Goal: Obtain resource: Obtain resource

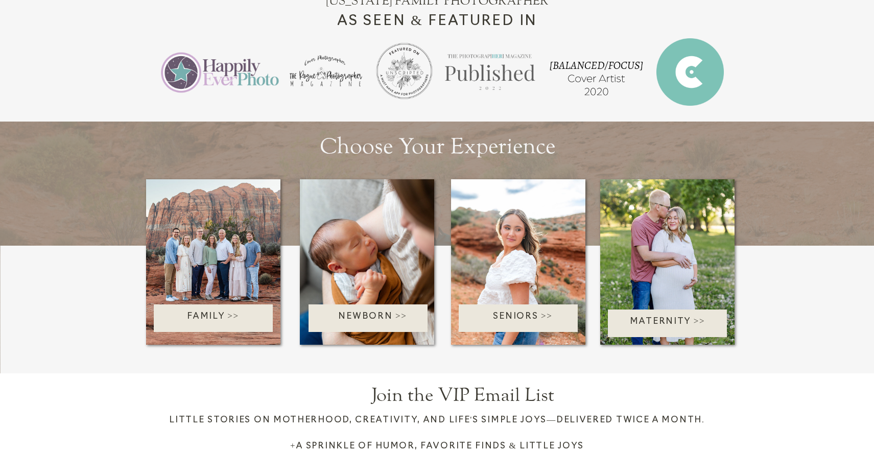
scroll to position [1154, 0]
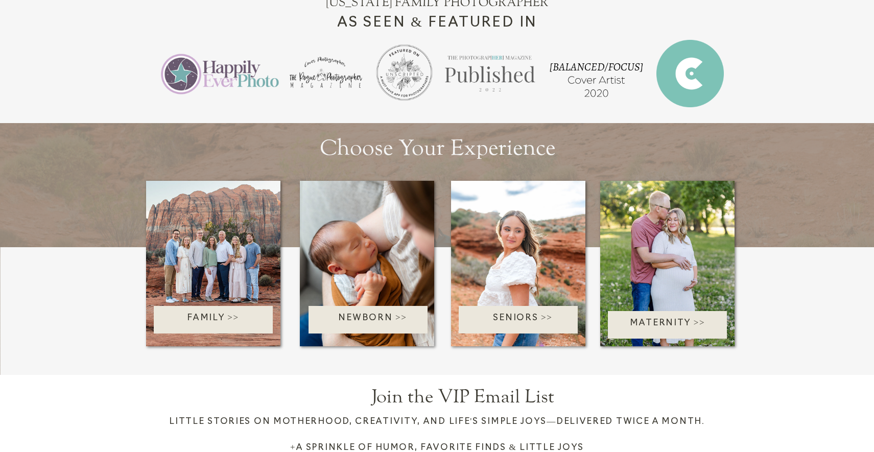
click at [227, 319] on p "Family >>" at bounding box center [213, 319] width 146 height 16
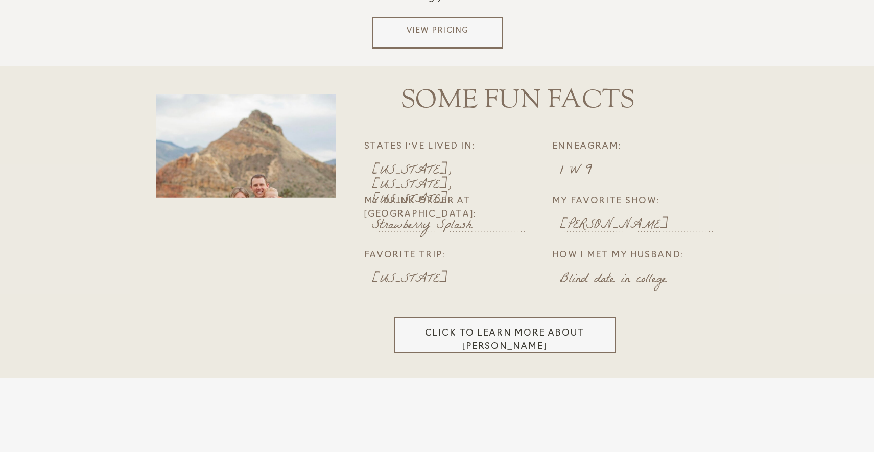
scroll to position [2171, 0]
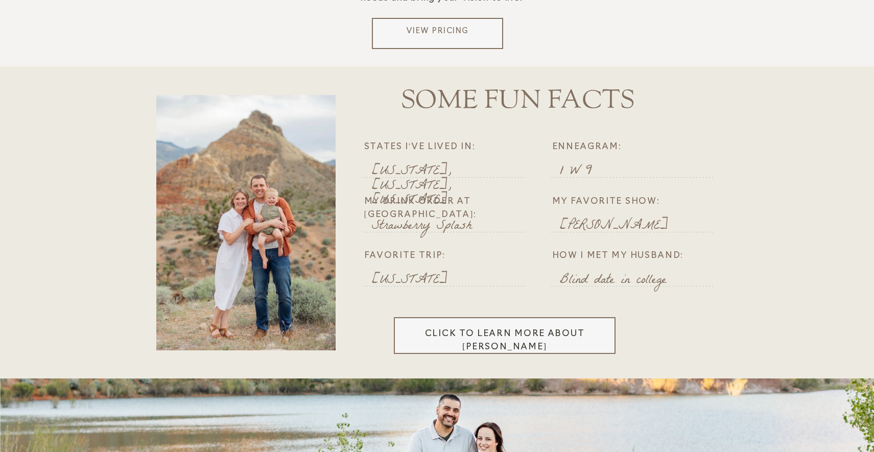
click at [429, 35] on p "View Pricing" at bounding box center [437, 33] width 123 height 15
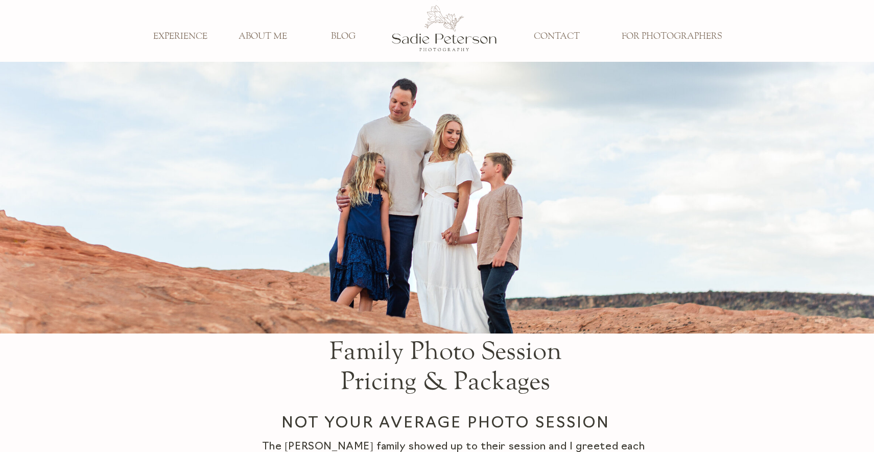
click at [666, 35] on h3 "FOR PHOTOGRAPHERS" at bounding box center [671, 36] width 115 height 11
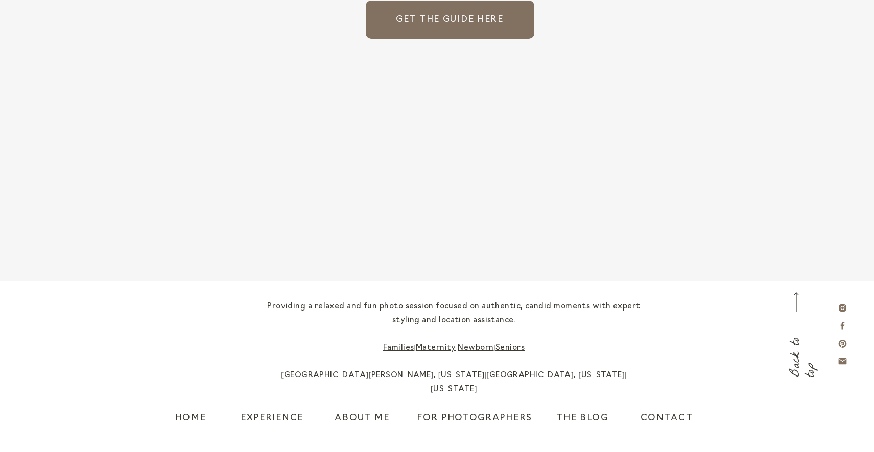
scroll to position [2535, 0]
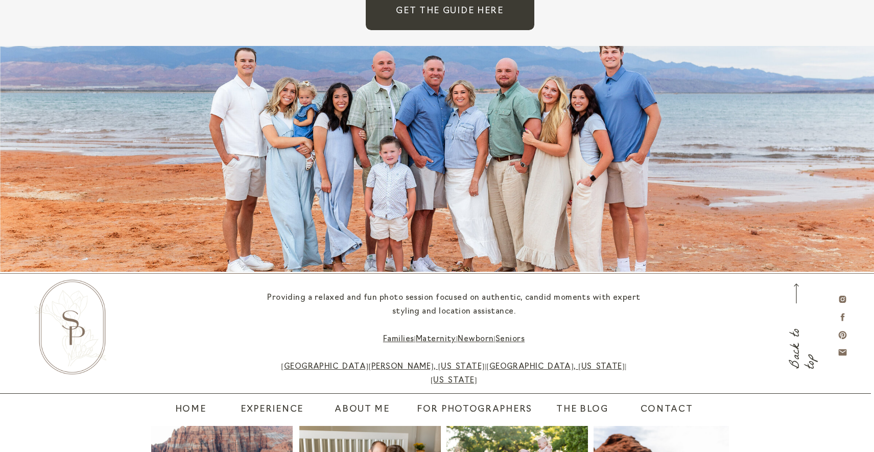
click at [502, 23] on span "GEt the Guide HERE" at bounding box center [450, 11] width 169 height 38
